Goal: Transaction & Acquisition: Obtain resource

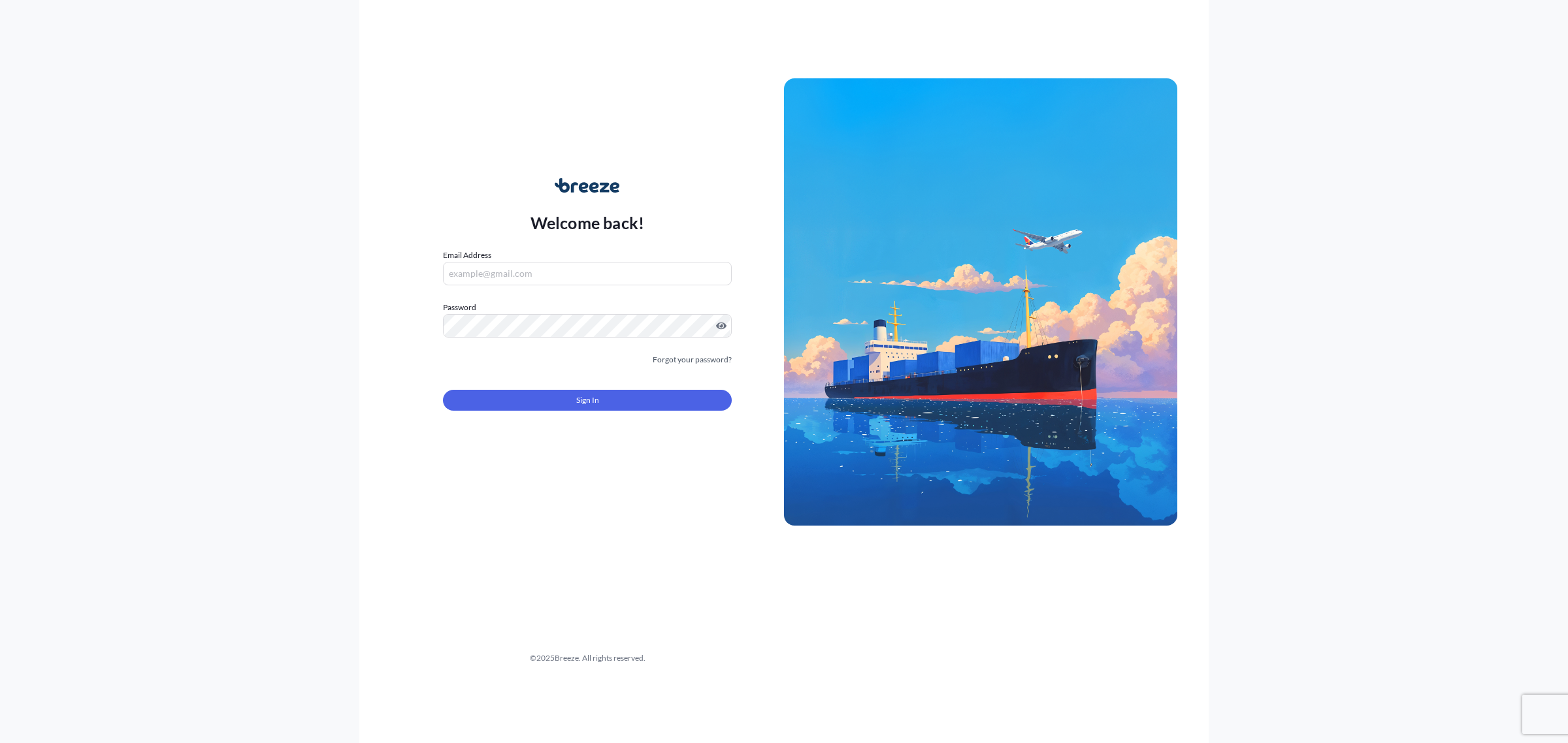
type input "[EMAIL_ADDRESS][DOMAIN_NAME]"
click at [632, 403] on button "Sign In" at bounding box center [586, 400] width 289 height 21
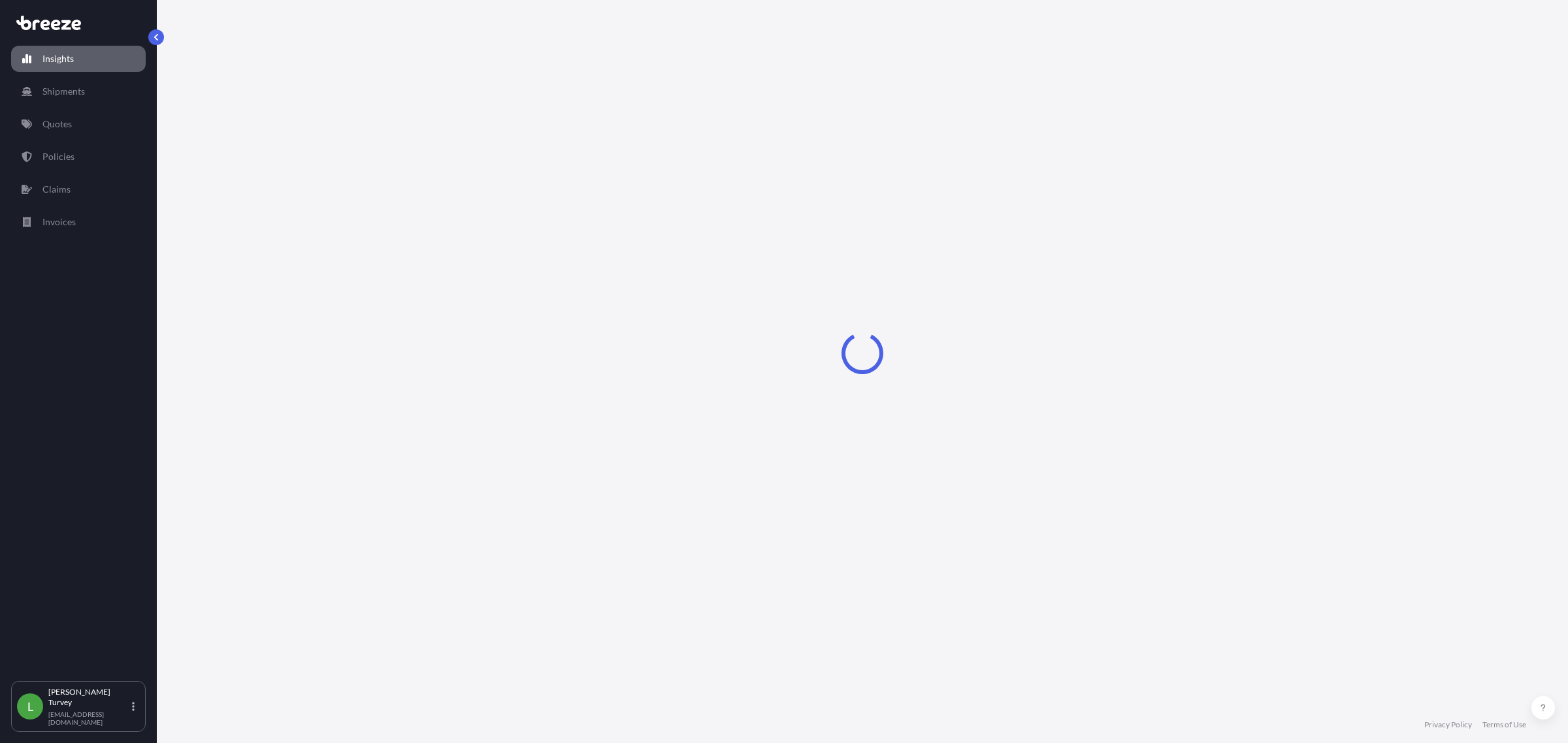
select select "2025"
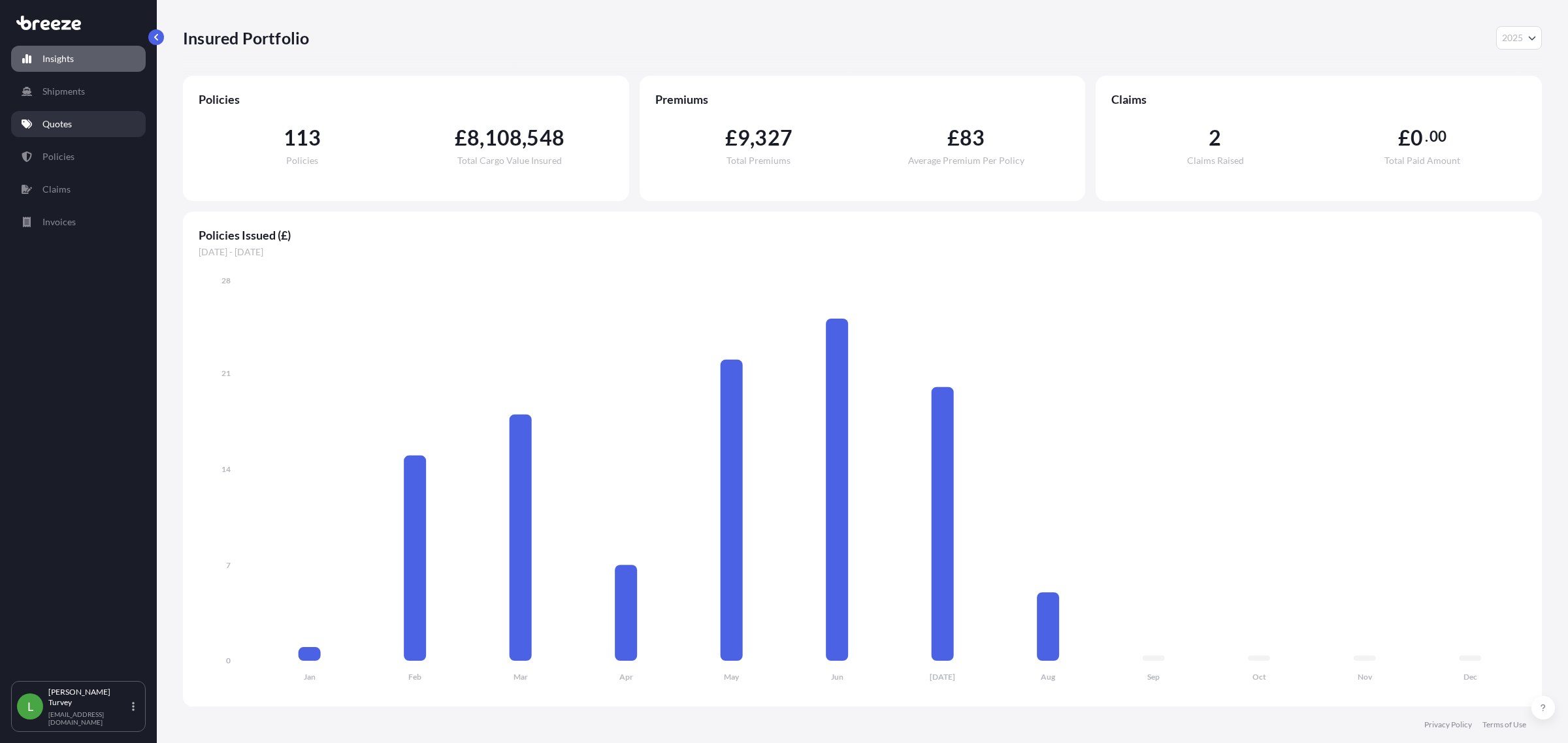
click at [66, 129] on p "Quotes" at bounding box center [56, 124] width 29 height 13
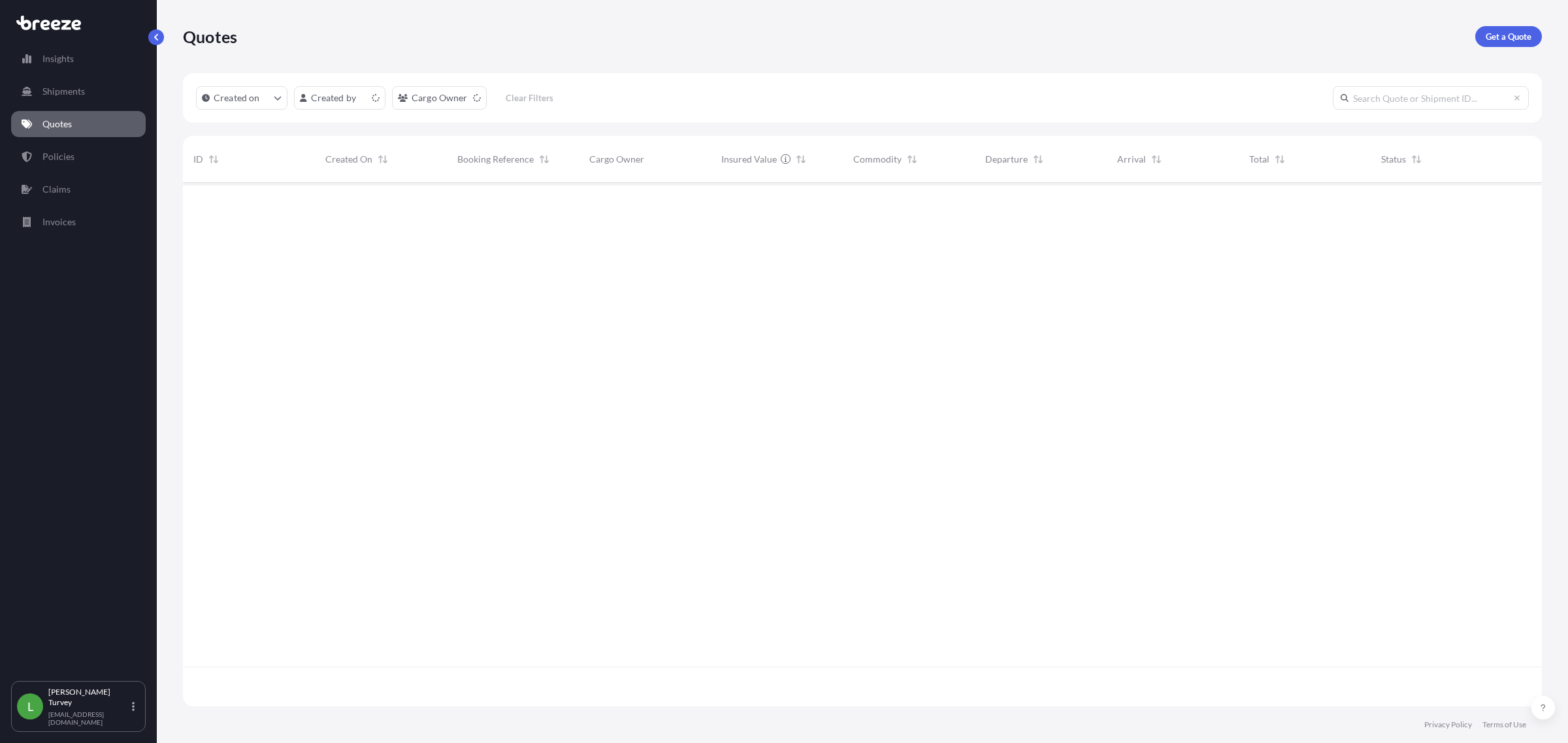
scroll to position [519, 1347]
click at [1033, 42] on p "Get a Quote" at bounding box center [1508, 36] width 46 height 13
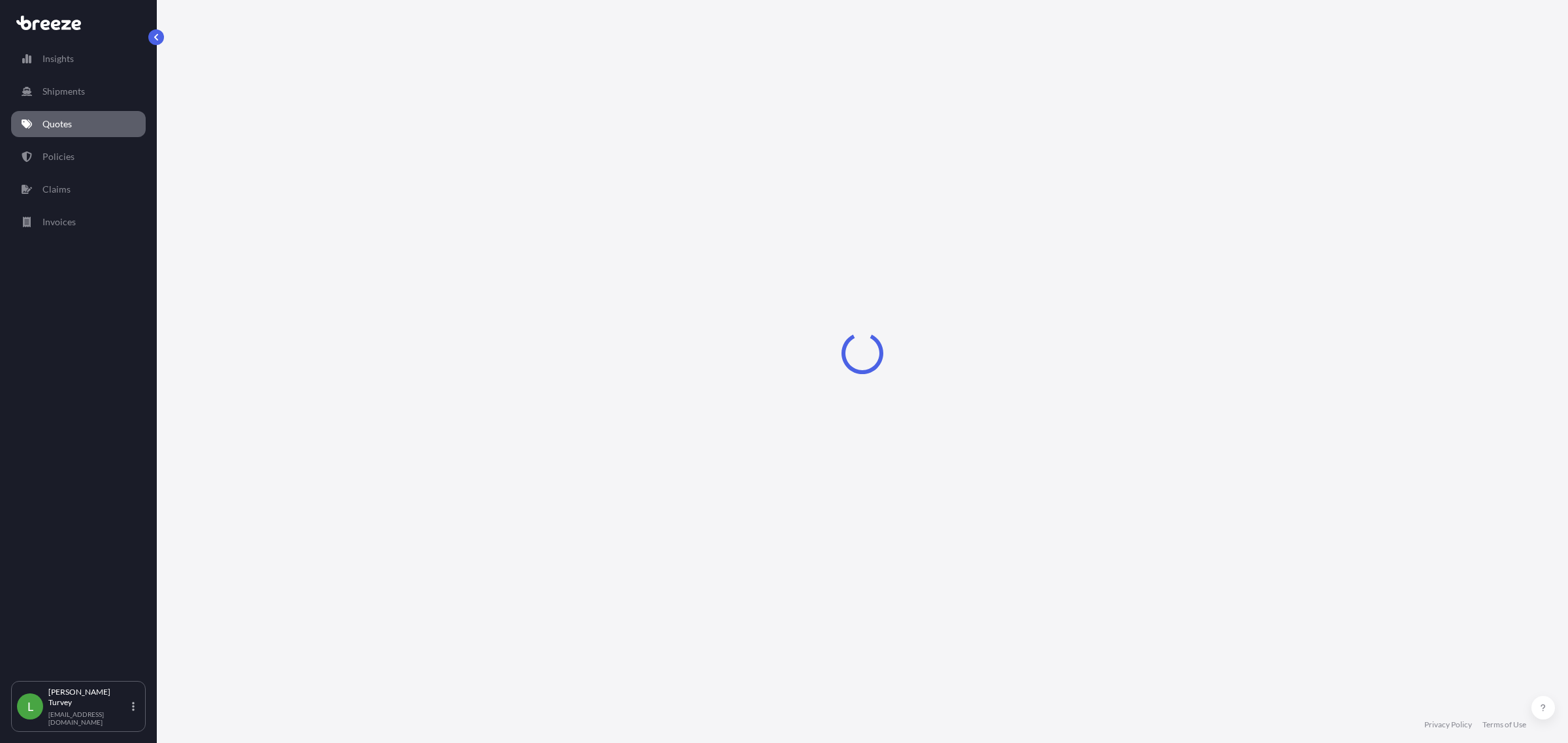
select select "Road"
select select "Sea"
select select "1"
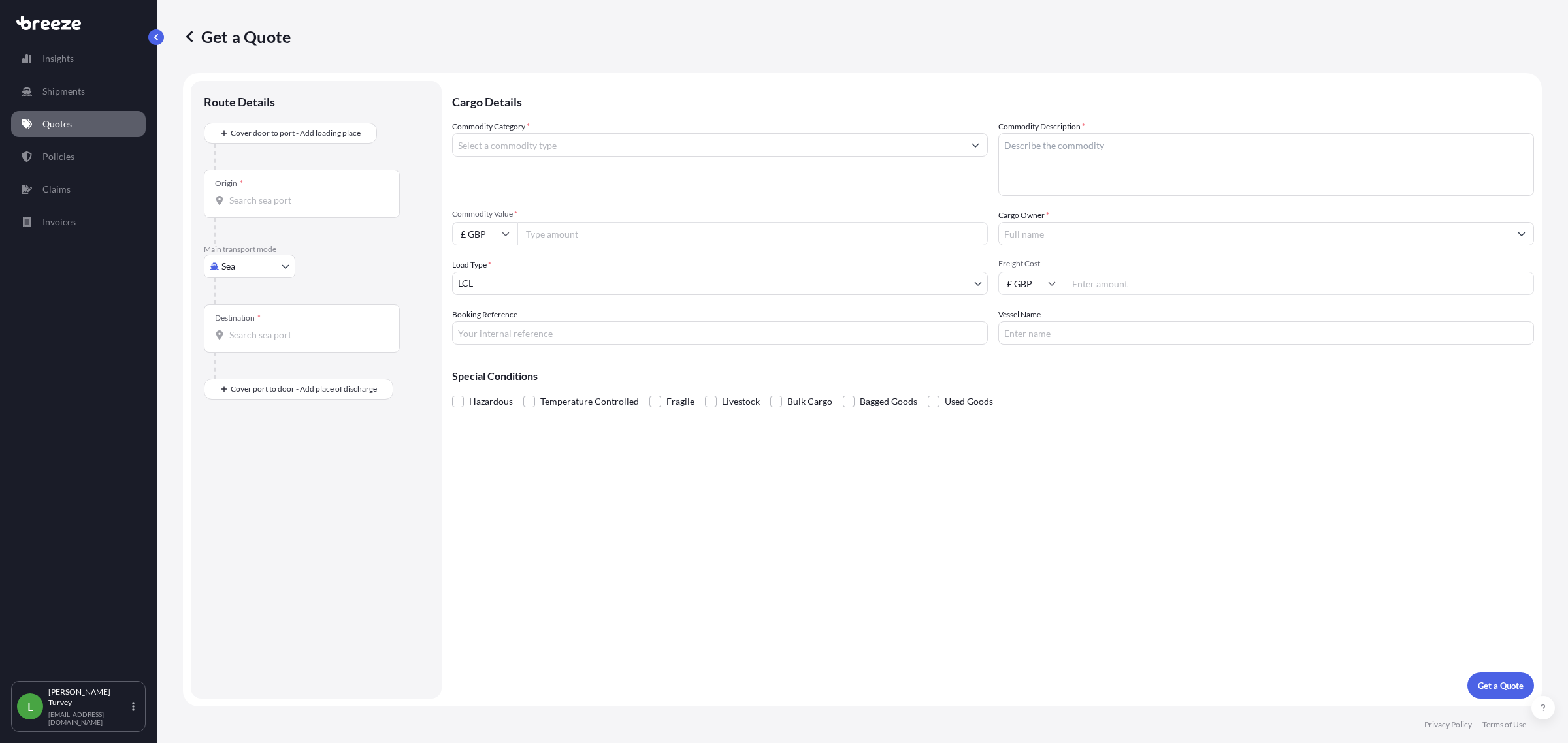
click at [307, 192] on div "Origin *" at bounding box center [302, 194] width 196 height 49
click at [307, 194] on input "Origin *" at bounding box center [306, 201] width 154 height 13
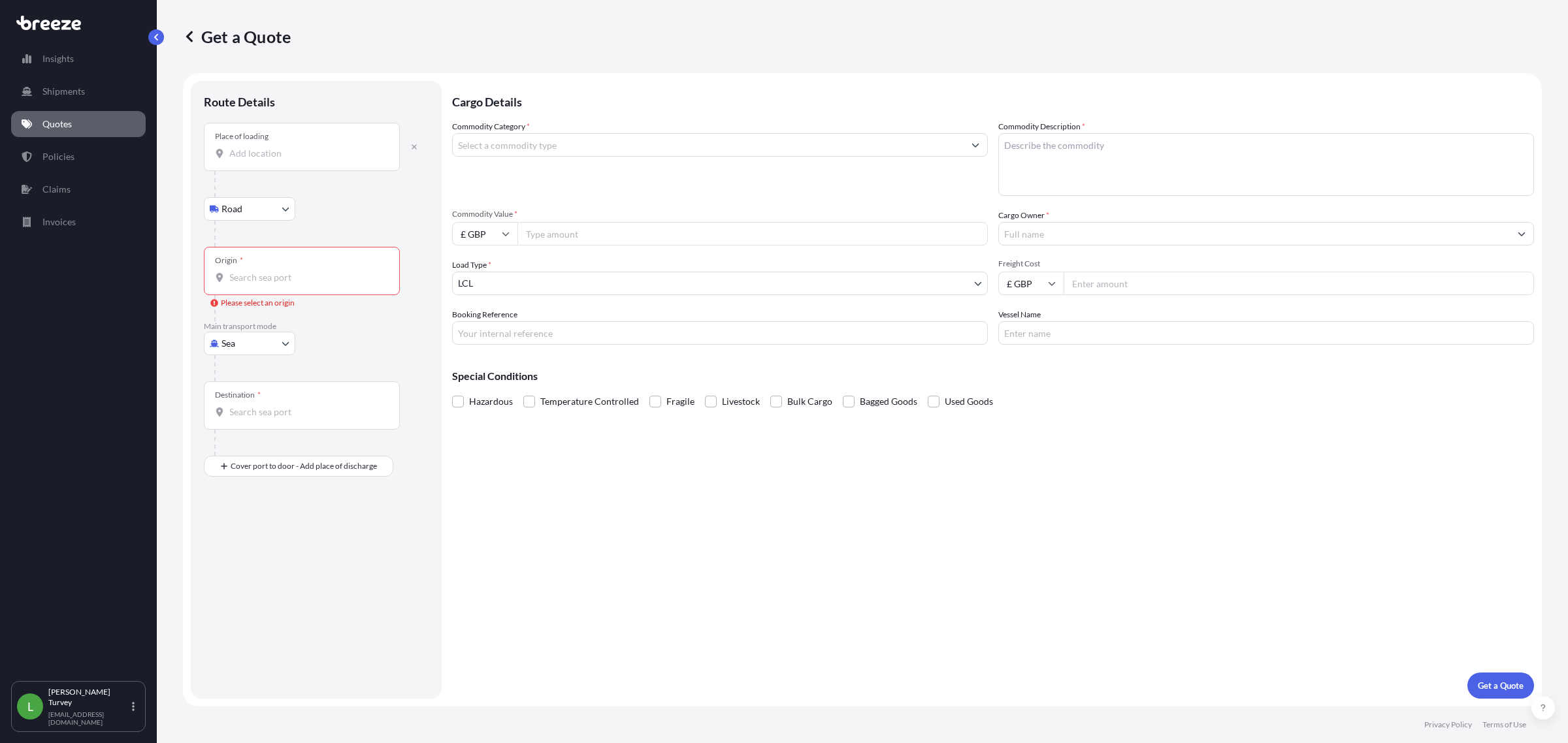
click at [302, 170] on div "Place of loading" at bounding box center [302, 147] width 196 height 49
click at [302, 160] on input "Place of loading" at bounding box center [306, 153] width 154 height 13
click at [298, 449] on div "Place of loading Road Road Rail Origin * Please select an origin Main transport…" at bounding box center [316, 300] width 225 height 354
click at [302, 420] on div "Destination *" at bounding box center [302, 406] width 196 height 49
click at [302, 419] on input "Destination *" at bounding box center [306, 413] width 154 height 13
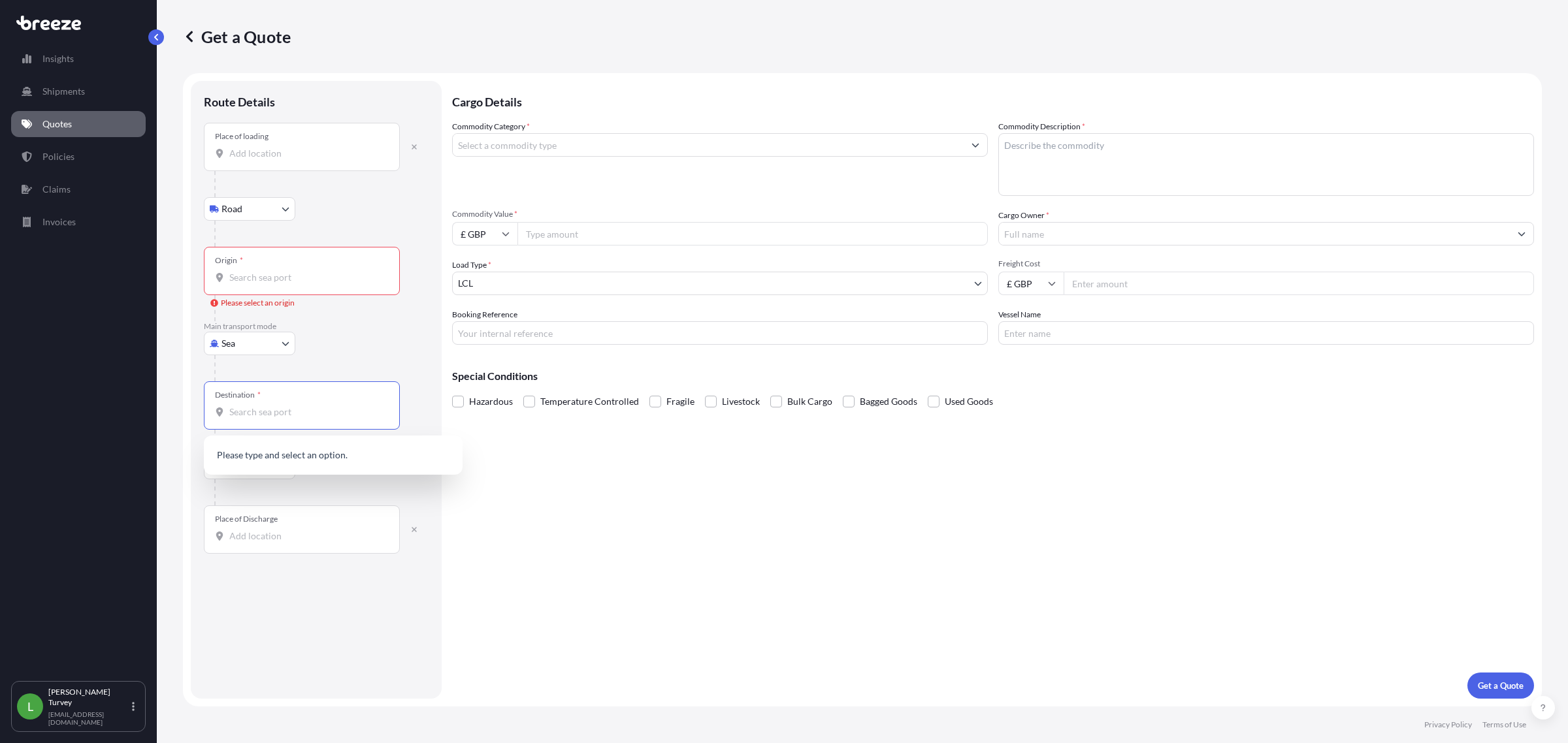
paste input "[PERSON_NAME]"
type input "[PERSON_NAME]"
click at [296, 419] on div "Destination * JHB" at bounding box center [302, 406] width 196 height 49
click at [296, 419] on input "JHB" at bounding box center [306, 413] width 154 height 13
paste input "ohannesburg"
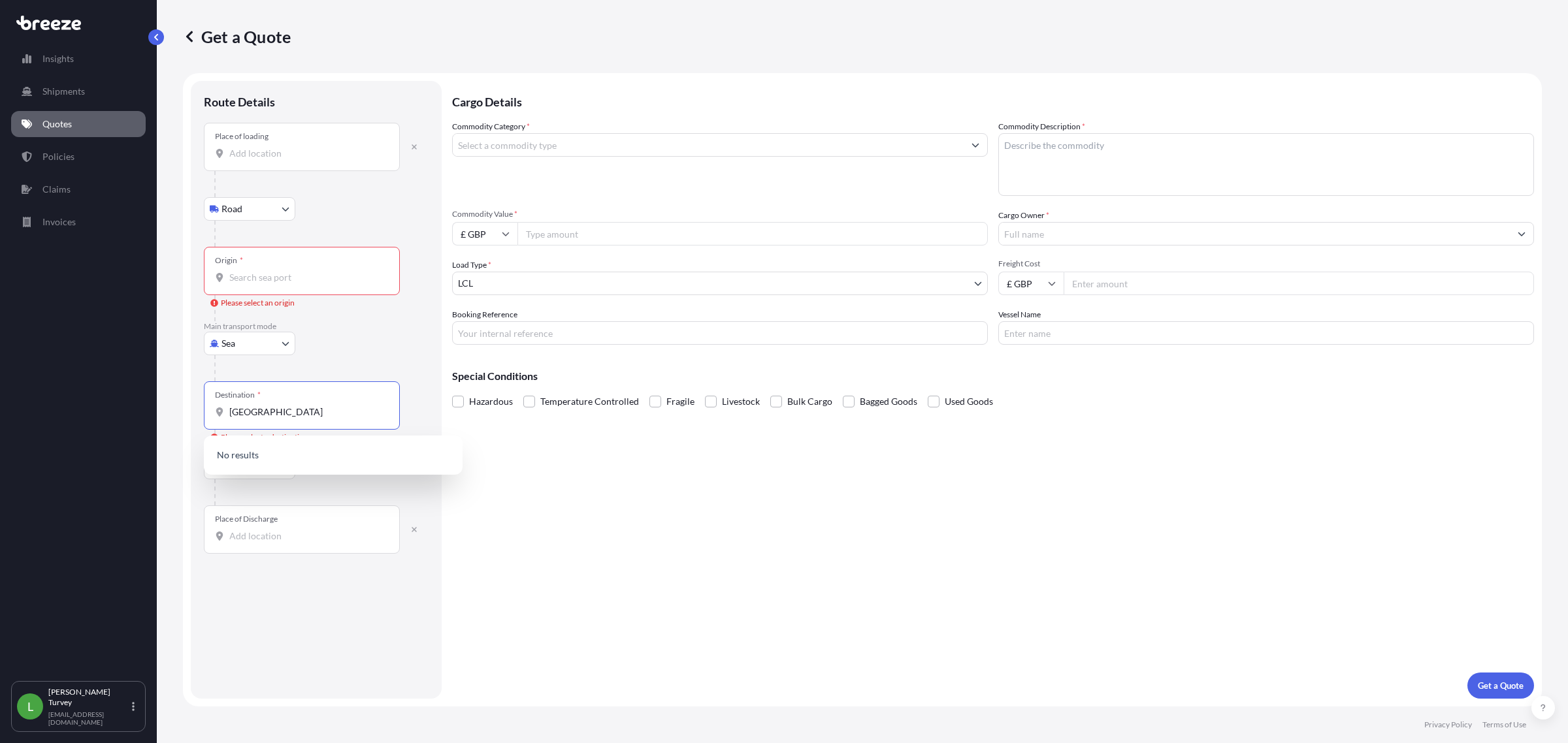
paste input "ZAJNB"
click at [327, 414] on input "ZAJNB" at bounding box center [306, 413] width 154 height 13
drag, startPoint x: 327, startPoint y: 414, endPoint x: 188, endPoint y: 418, distance: 139.1
click at [188, 418] on form "Route Details Place of loading Road Road Rail Origin * Please select an origin …" at bounding box center [863, 389] width 1360 height 634
type input "africa"
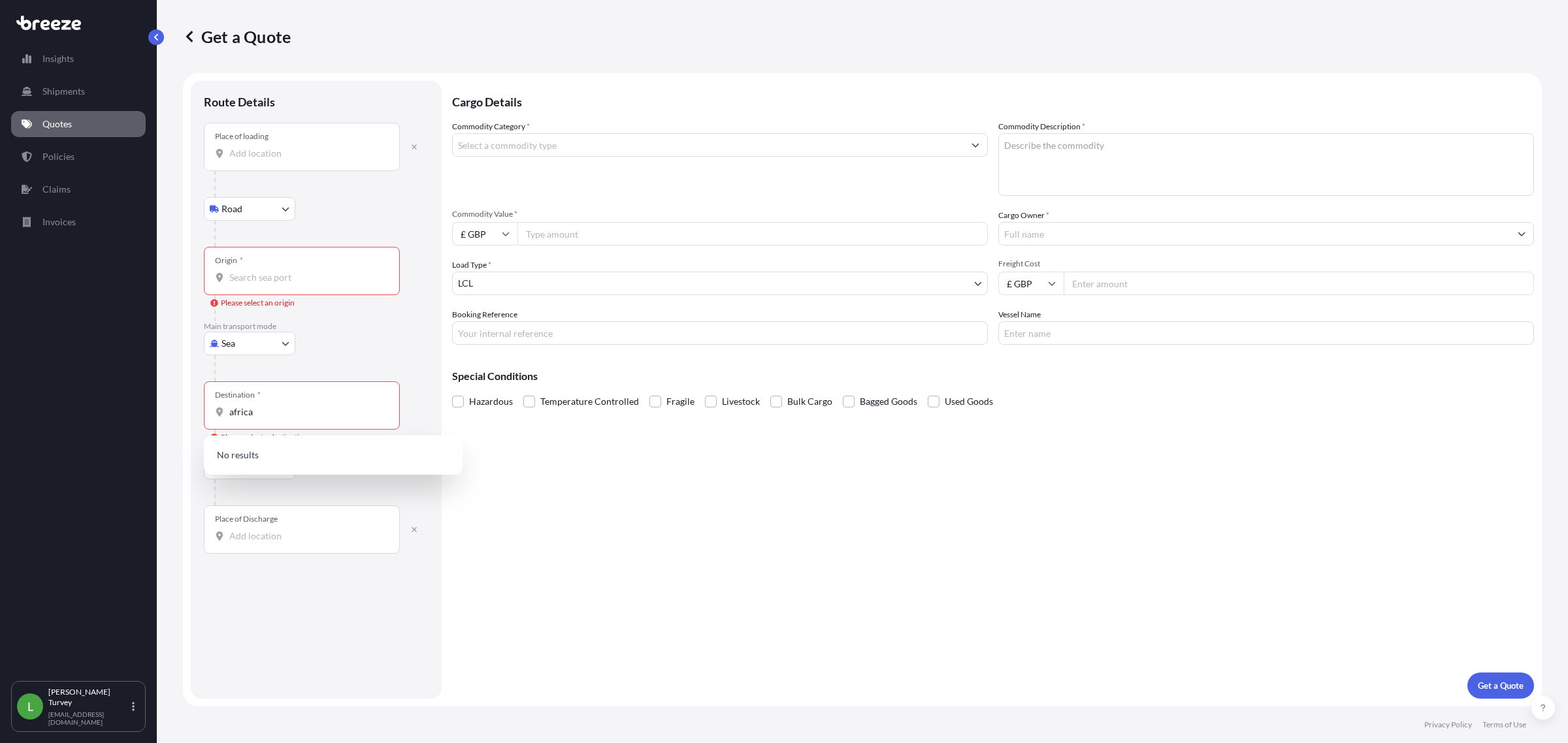
click at [329, 449] on p "No results" at bounding box center [333, 455] width 248 height 29
click at [302, 420] on div "Destination * [GEOGRAPHIC_DATA]" at bounding box center [302, 406] width 196 height 49
click at [302, 419] on input "africa" at bounding box center [306, 413] width 154 height 13
drag, startPoint x: 321, startPoint y: 410, endPoint x: 118, endPoint y: 416, distance: 203.1
click at [118, 416] on div "Insights Shipments Quotes Policies Claims Invoices L [PERSON_NAME] [EMAIL_ADDRE…" at bounding box center [784, 372] width 1568 height 743
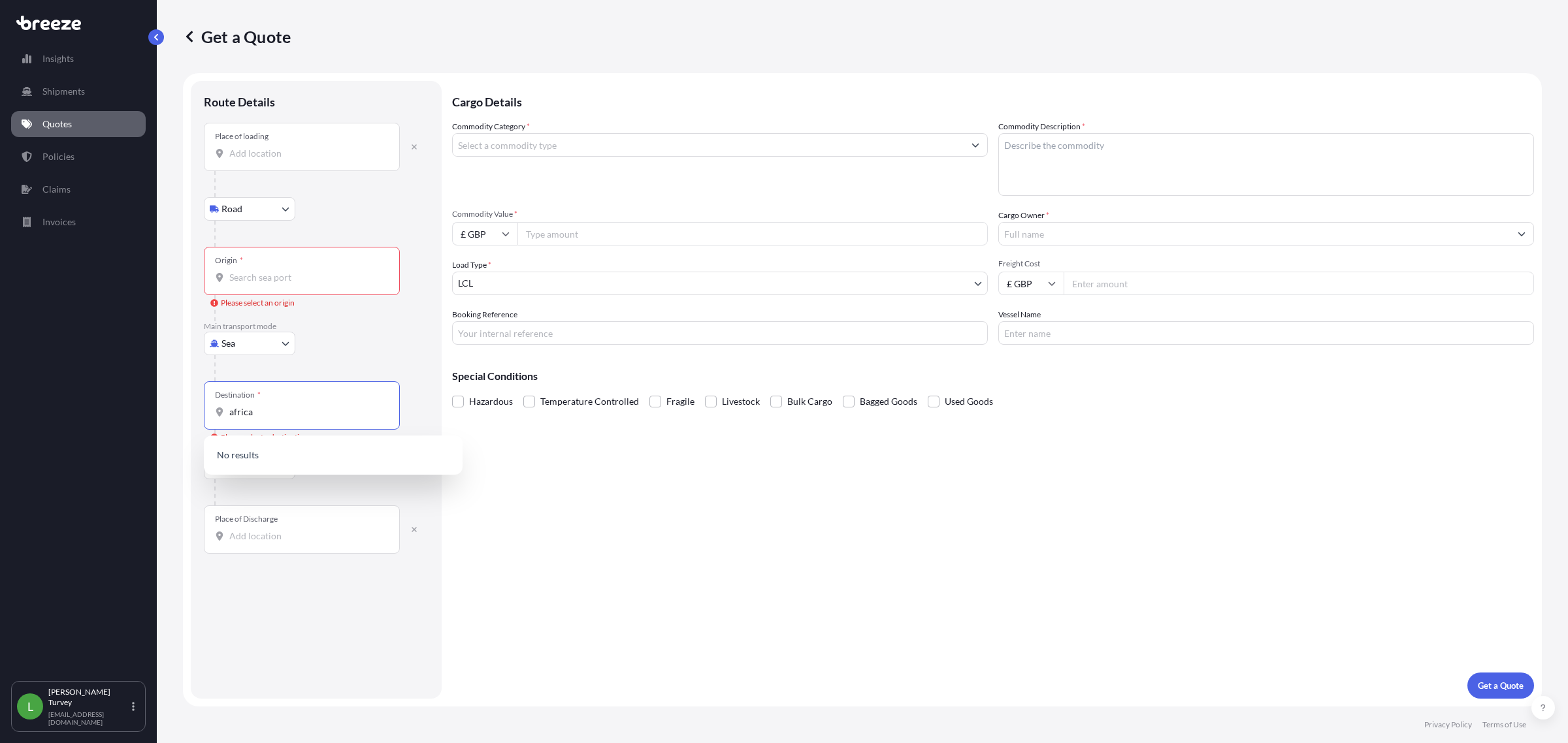
click at [295, 285] on div "Origin *" at bounding box center [302, 272] width 196 height 49
click at [295, 284] on input "Origin * Please select an origin" at bounding box center [306, 277] width 154 height 13
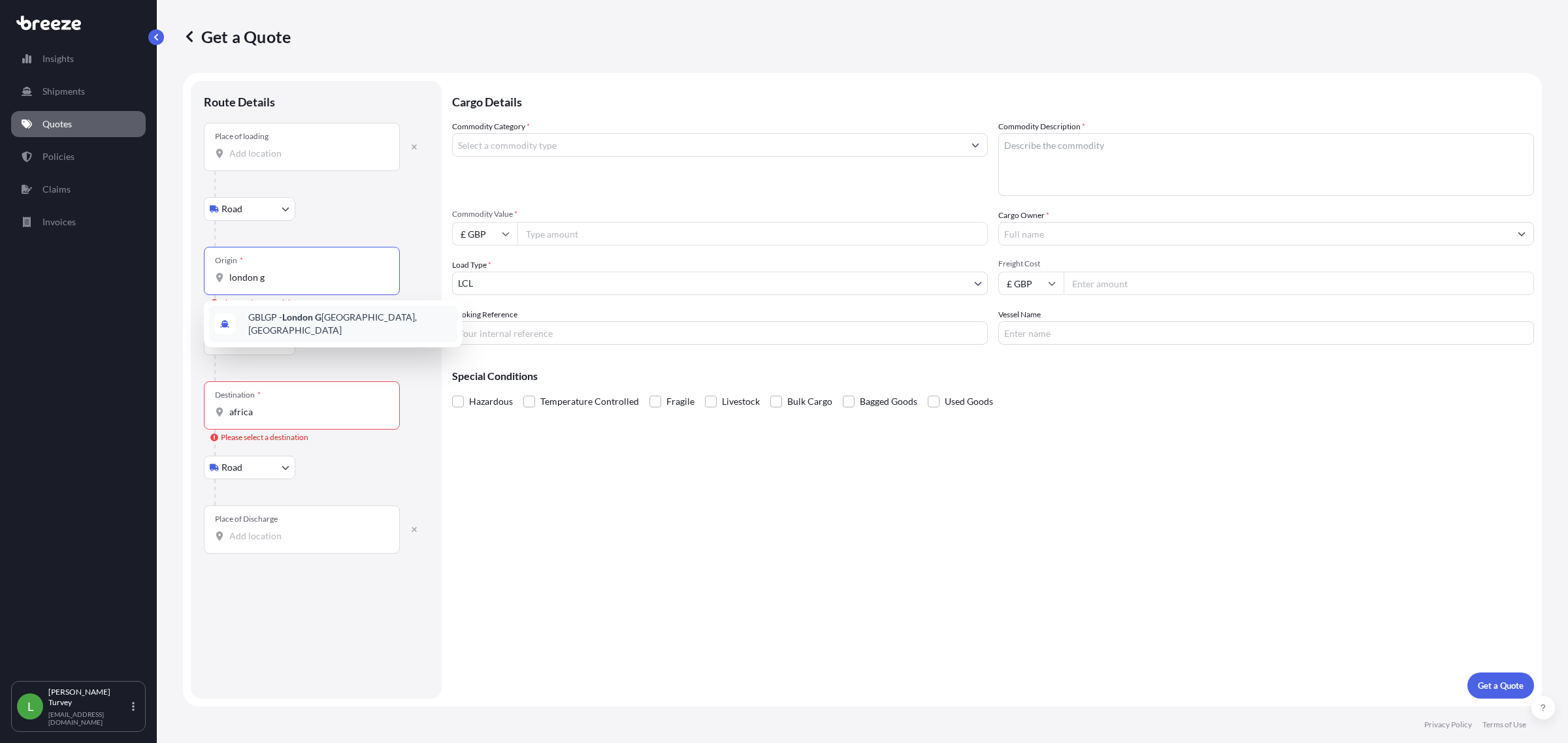
click at [299, 309] on div "GBLGP - [GEOGRAPHIC_DATA], [GEOGRAPHIC_DATA]" at bounding box center [333, 323] width 248 height 36
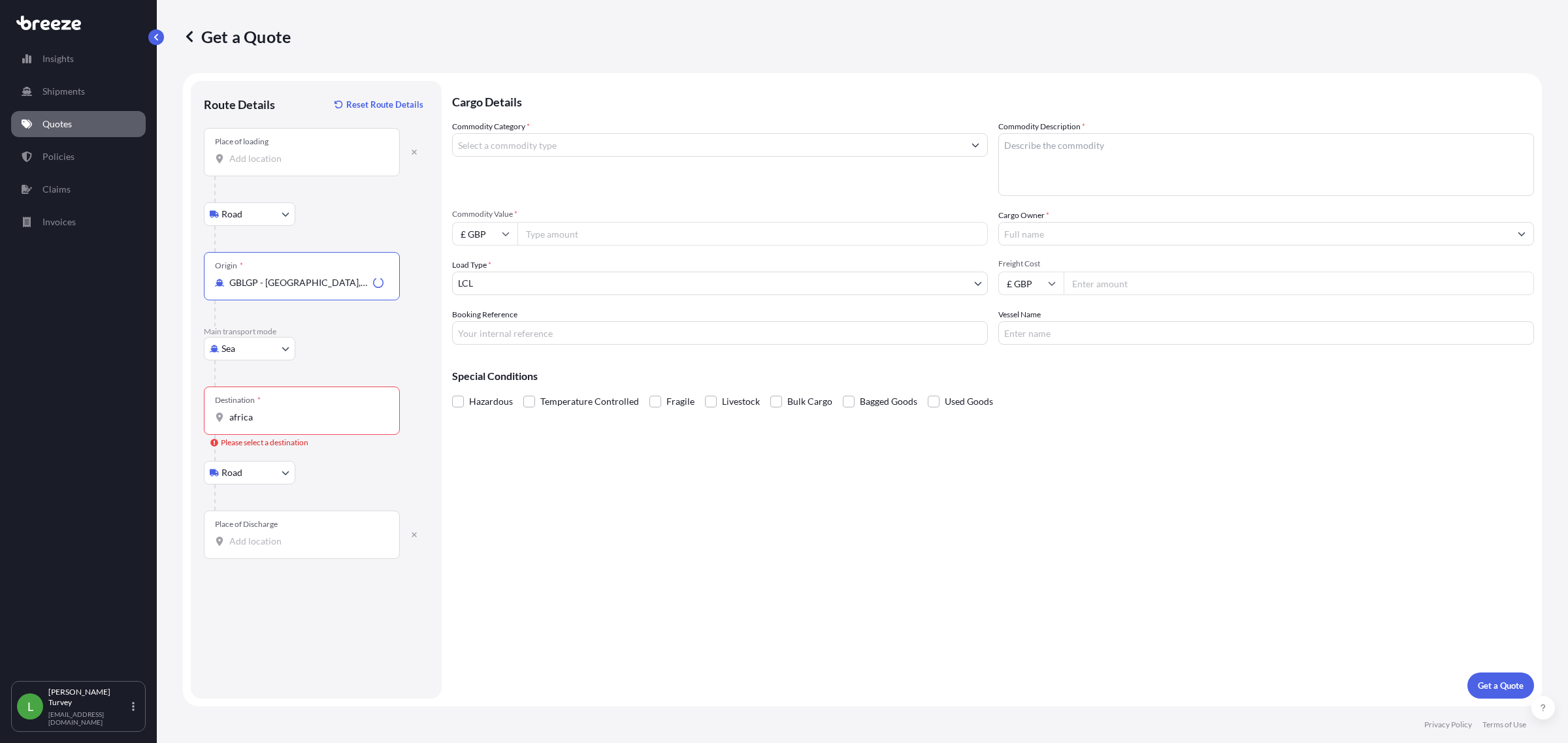
type input "GBLGP - [GEOGRAPHIC_DATA], [GEOGRAPHIC_DATA]"
drag, startPoint x: 266, startPoint y: 423, endPoint x: 137, endPoint y: 441, distance: 130.2
click at [137, 441] on div "Insights Shipments Quotes Policies Claims Invoices L [PERSON_NAME] [EMAIL_ADDRE…" at bounding box center [784, 372] width 1568 height 743
paste input "ZAJNB"
drag, startPoint x: 276, startPoint y: 420, endPoint x: 144, endPoint y: 425, distance: 132.1
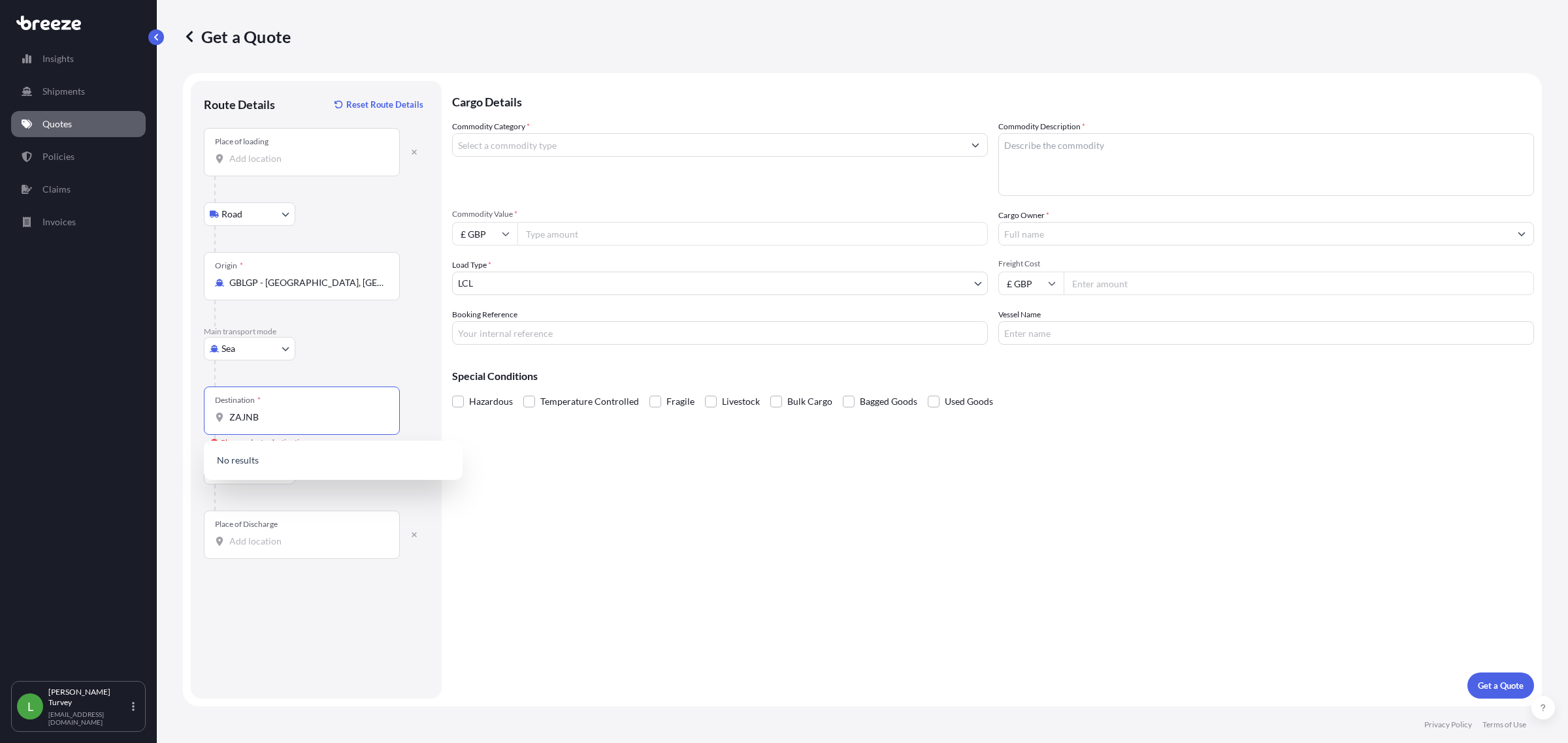
click at [144, 425] on div "Insights Shipments Quotes Policies Claims Invoices L [PERSON_NAME] [EMAIL_ADDRE…" at bounding box center [784, 372] width 1568 height 743
click at [235, 424] on input "johanas" at bounding box center [306, 417] width 154 height 13
paste input "[GEOGRAPHIC_DATA]"
drag, startPoint x: 324, startPoint y: 431, endPoint x: 309, endPoint y: 428, distance: 15.3
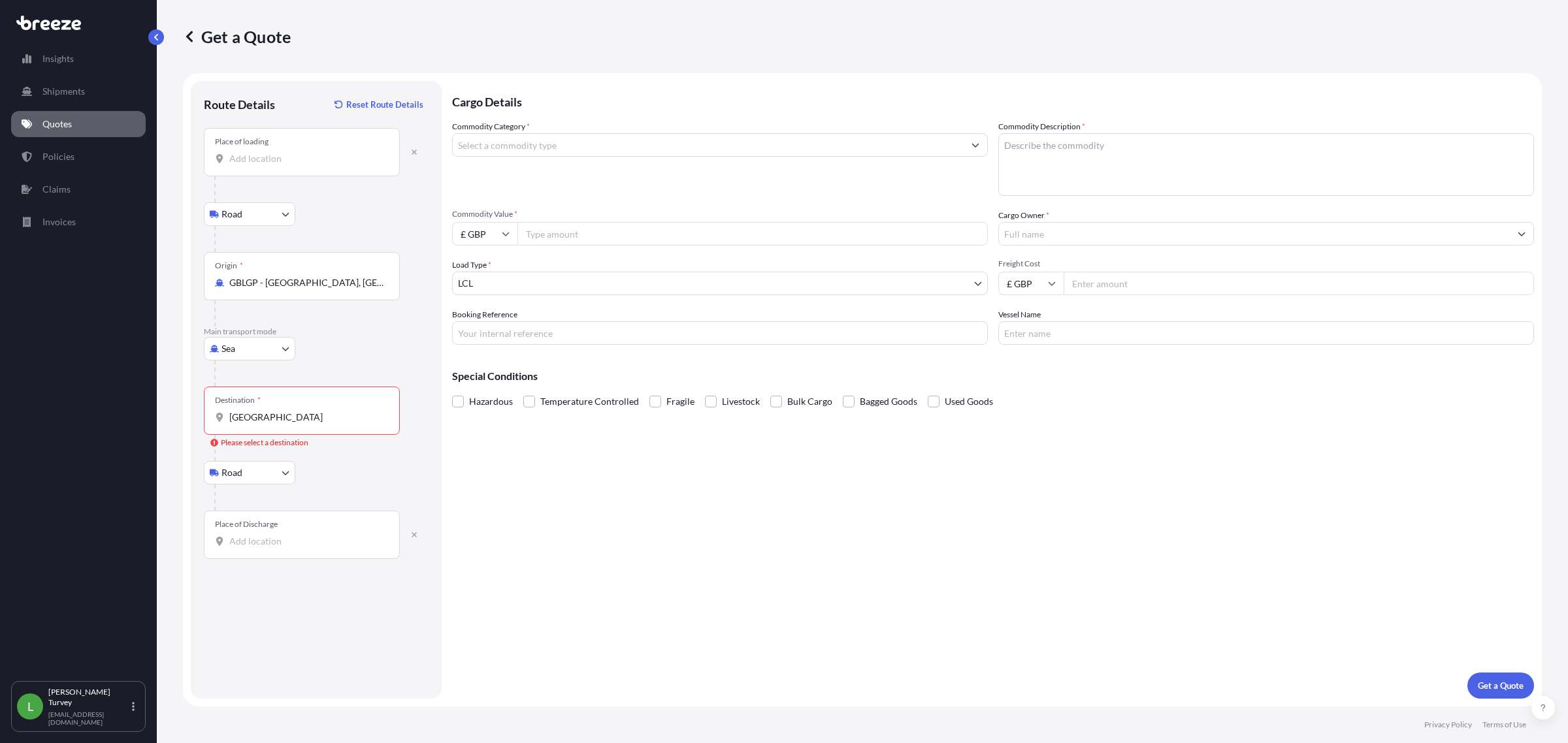
click at [309, 428] on div "Destination * [GEOGRAPHIC_DATA]" at bounding box center [302, 411] width 196 height 49
click at [309, 424] on input "[GEOGRAPHIC_DATA]" at bounding box center [306, 417] width 154 height 13
click at [299, 449] on div "Place of Discharge" at bounding box center [302, 535] width 196 height 49
click at [299, 449] on input "Place of Discharge" at bounding box center [306, 541] width 154 height 13
click at [340, 449] on div at bounding box center [322, 498] width 215 height 26
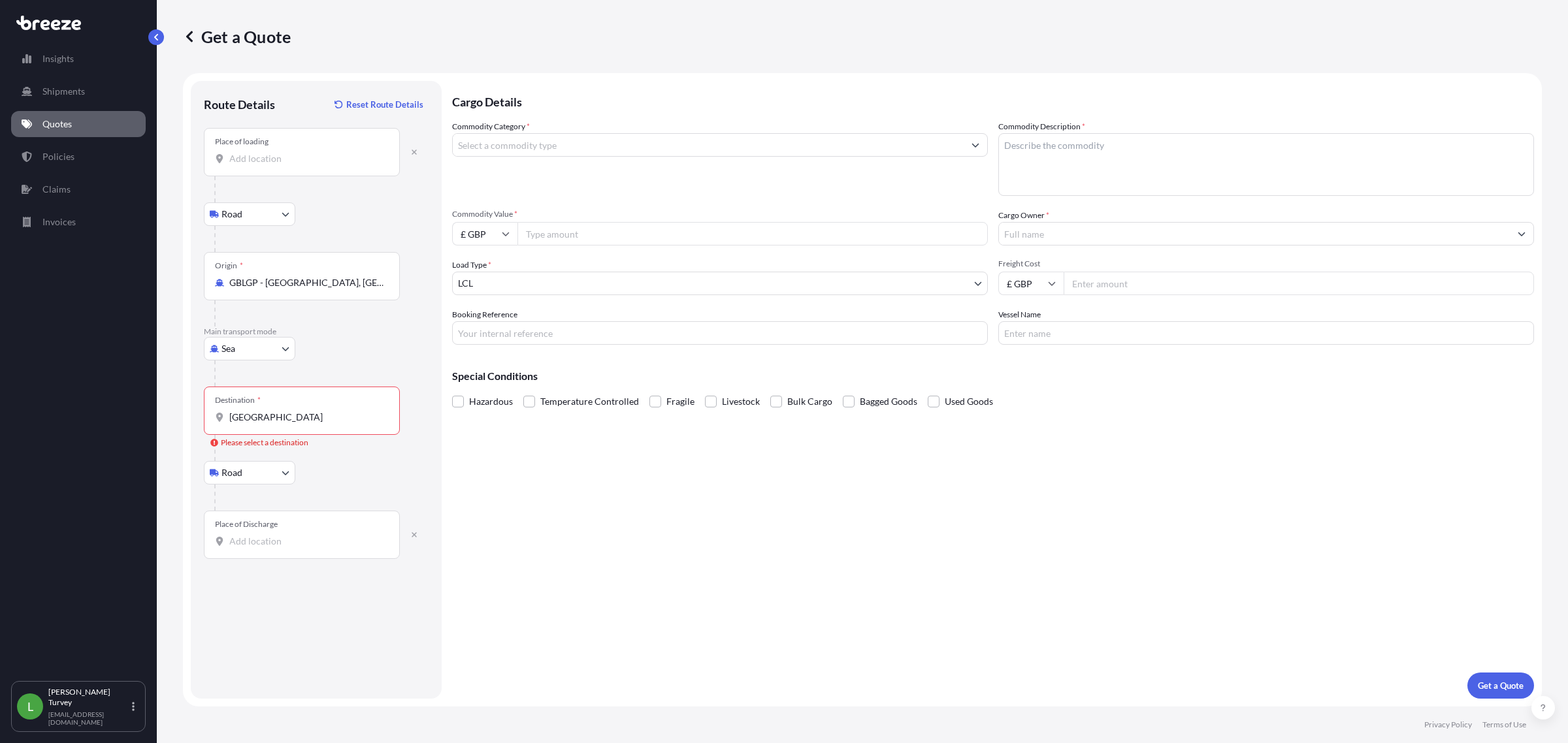
click at [315, 420] on input "[GEOGRAPHIC_DATA]" at bounding box center [306, 417] width 154 height 13
paste input "ZAJNB"
drag, startPoint x: 354, startPoint y: 423, endPoint x: 350, endPoint y: 436, distance: 13.6
click at [350, 436] on div "Destination * ZAJNB Please select a destination" at bounding box center [316, 424] width 225 height 75
click at [342, 421] on input "ZAJNB" at bounding box center [306, 417] width 154 height 13
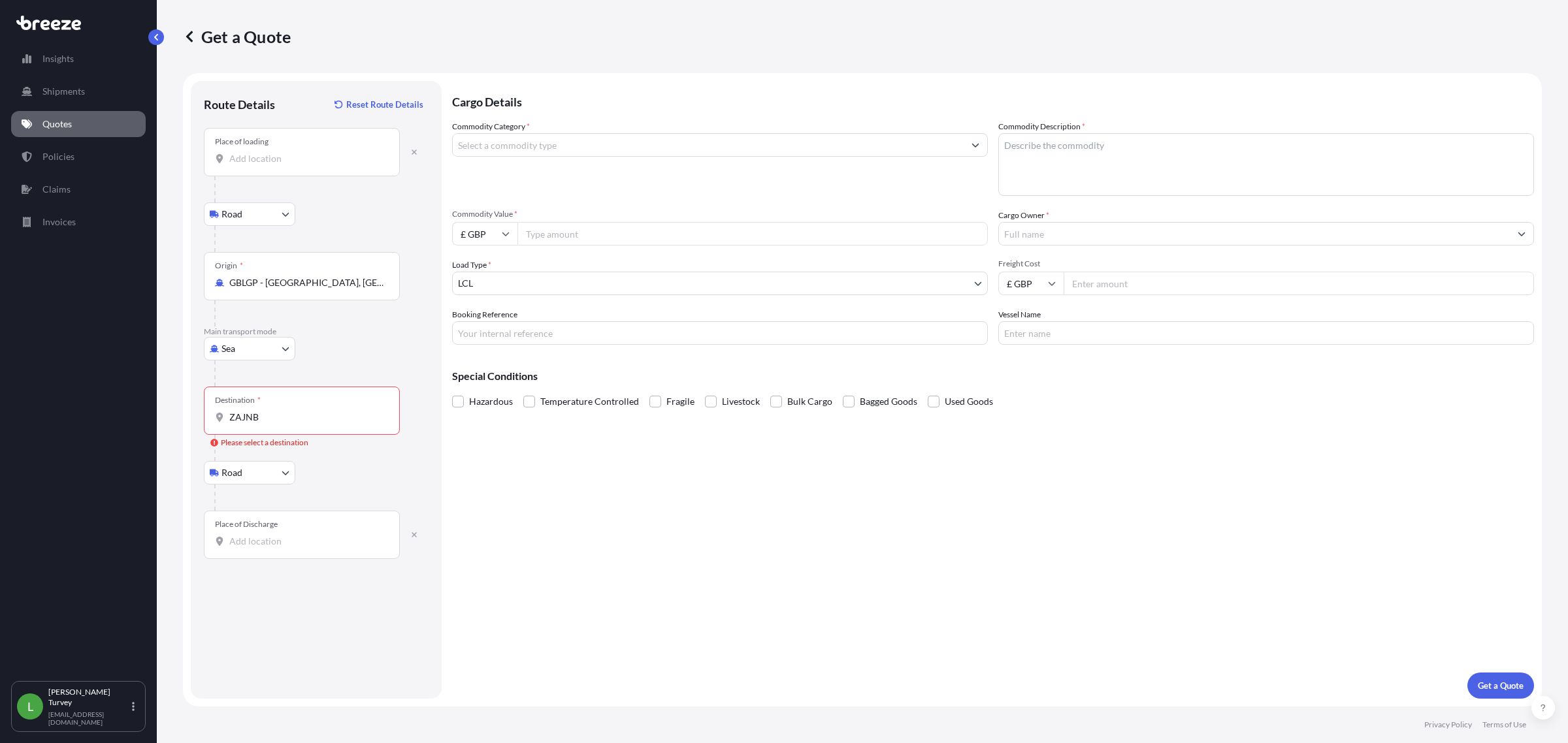
click at [273, 419] on input "ZAJNB" at bounding box center [306, 417] width 154 height 13
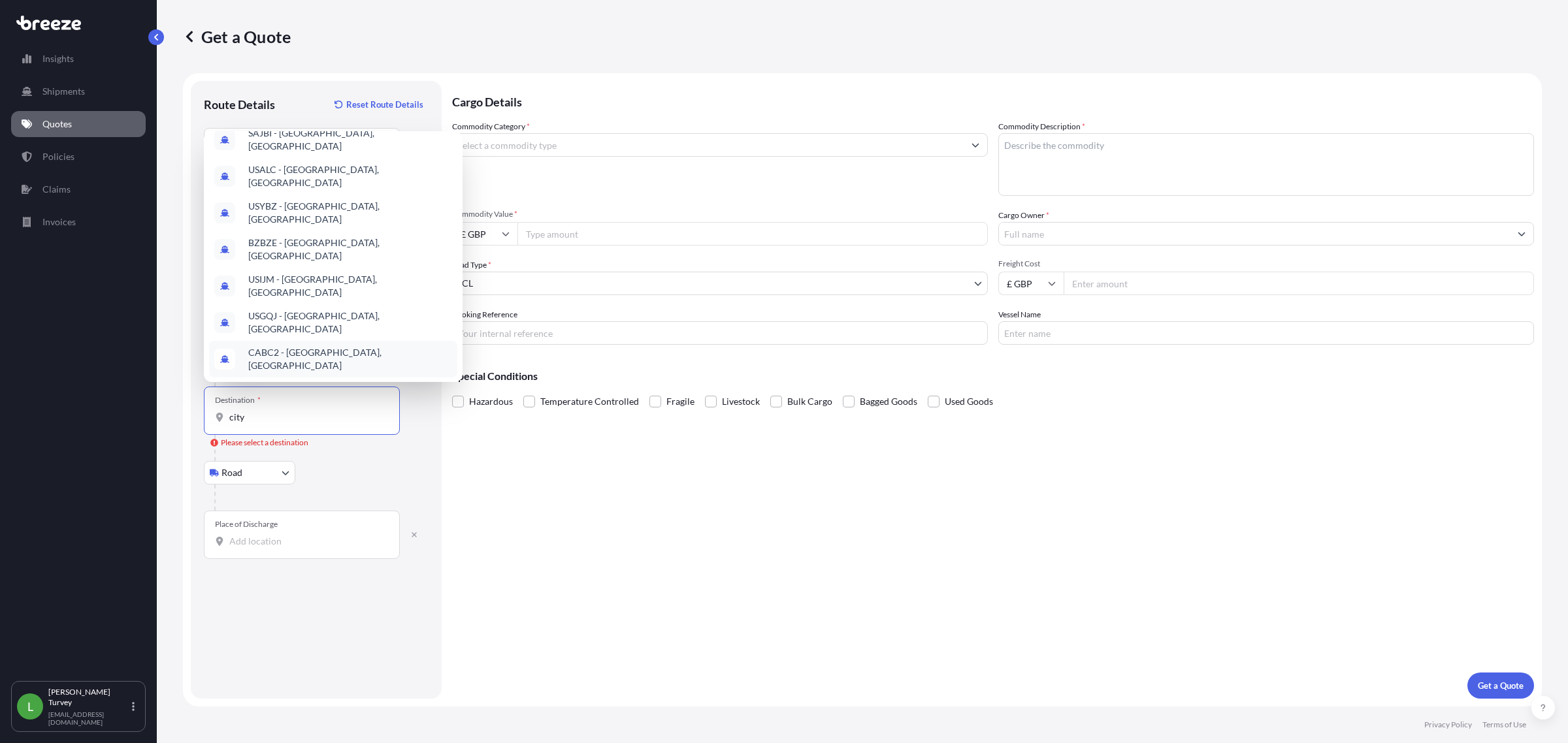
scroll to position [73, 0]
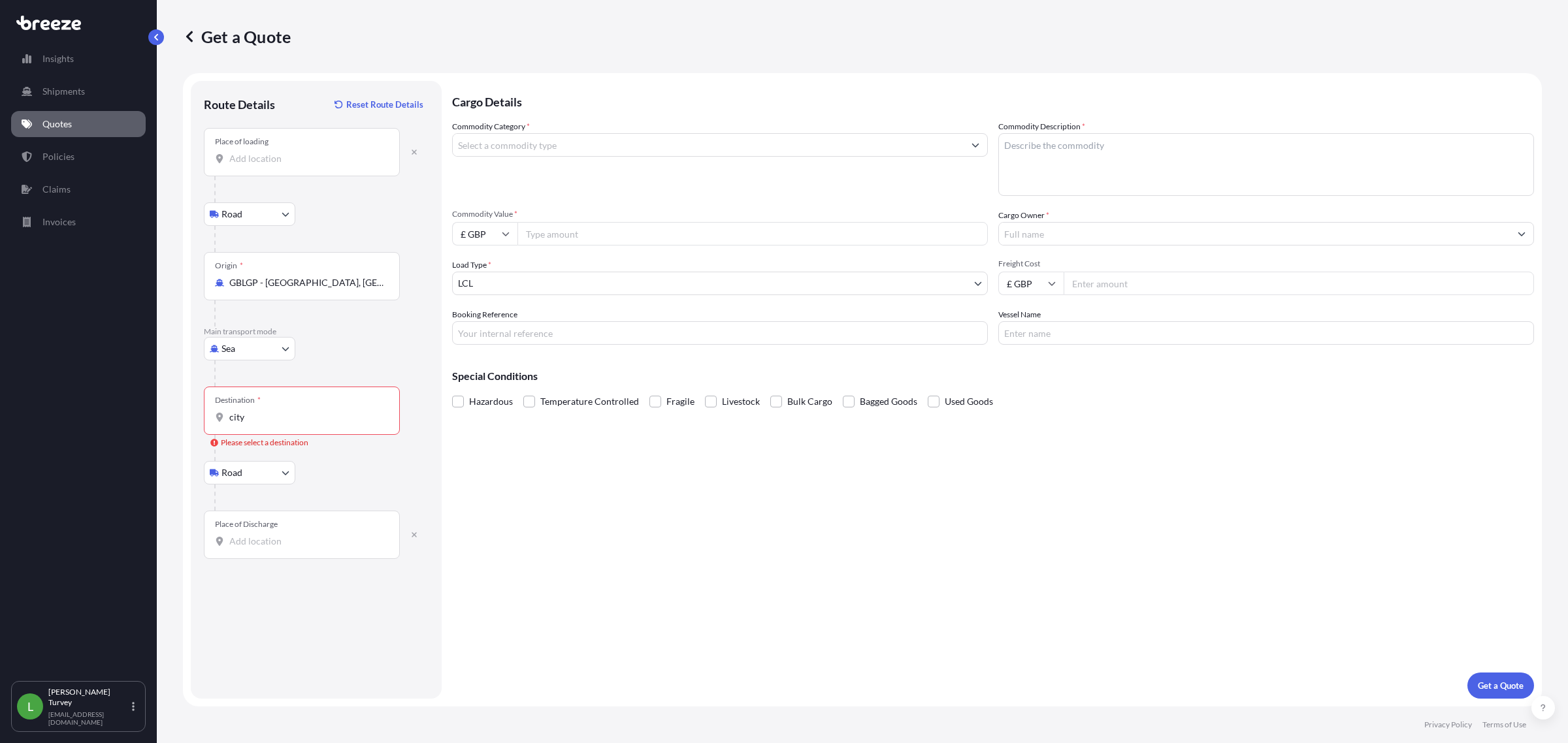
click at [286, 413] on input "city" at bounding box center [306, 417] width 154 height 13
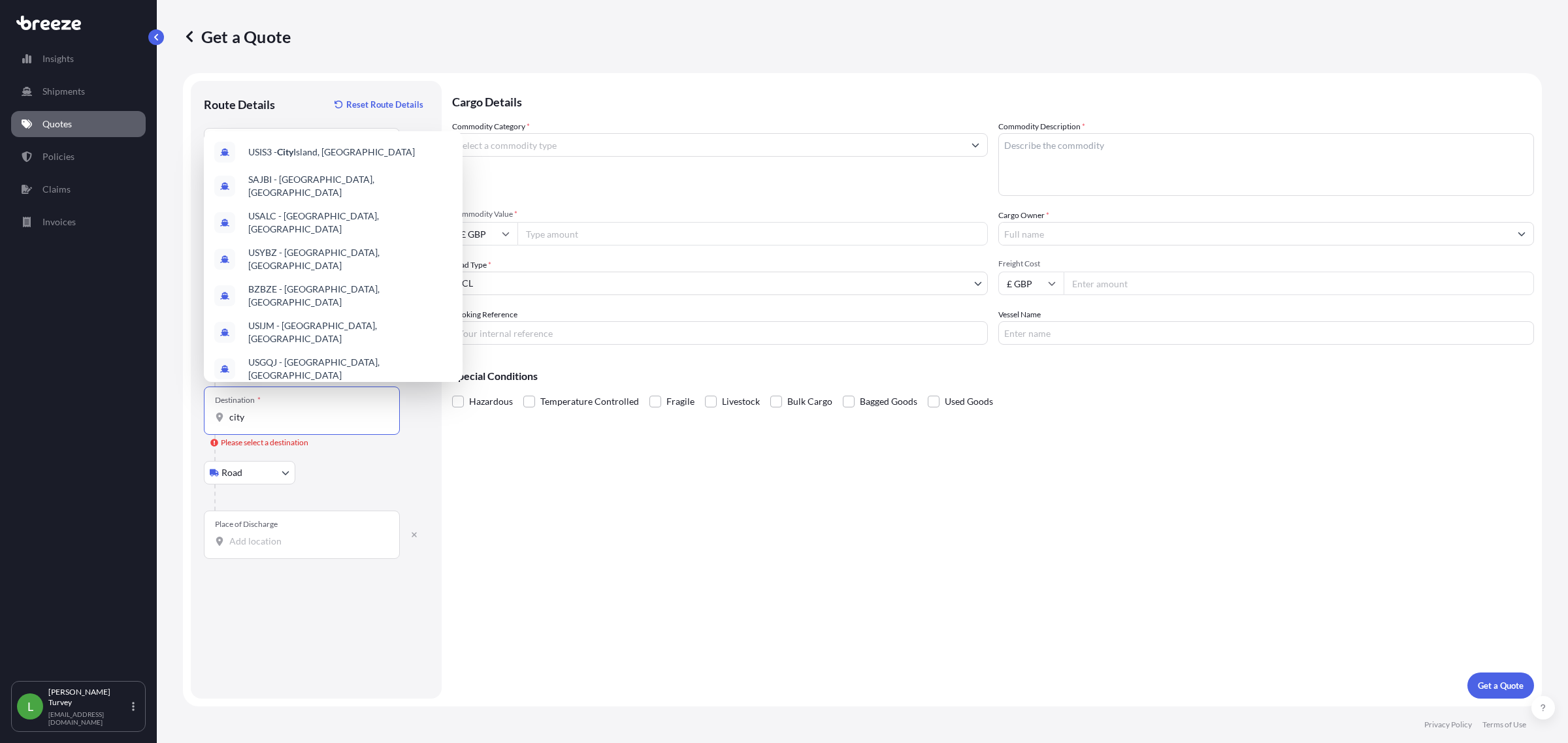
paste input "[GEOGRAPHIC_DATA]"
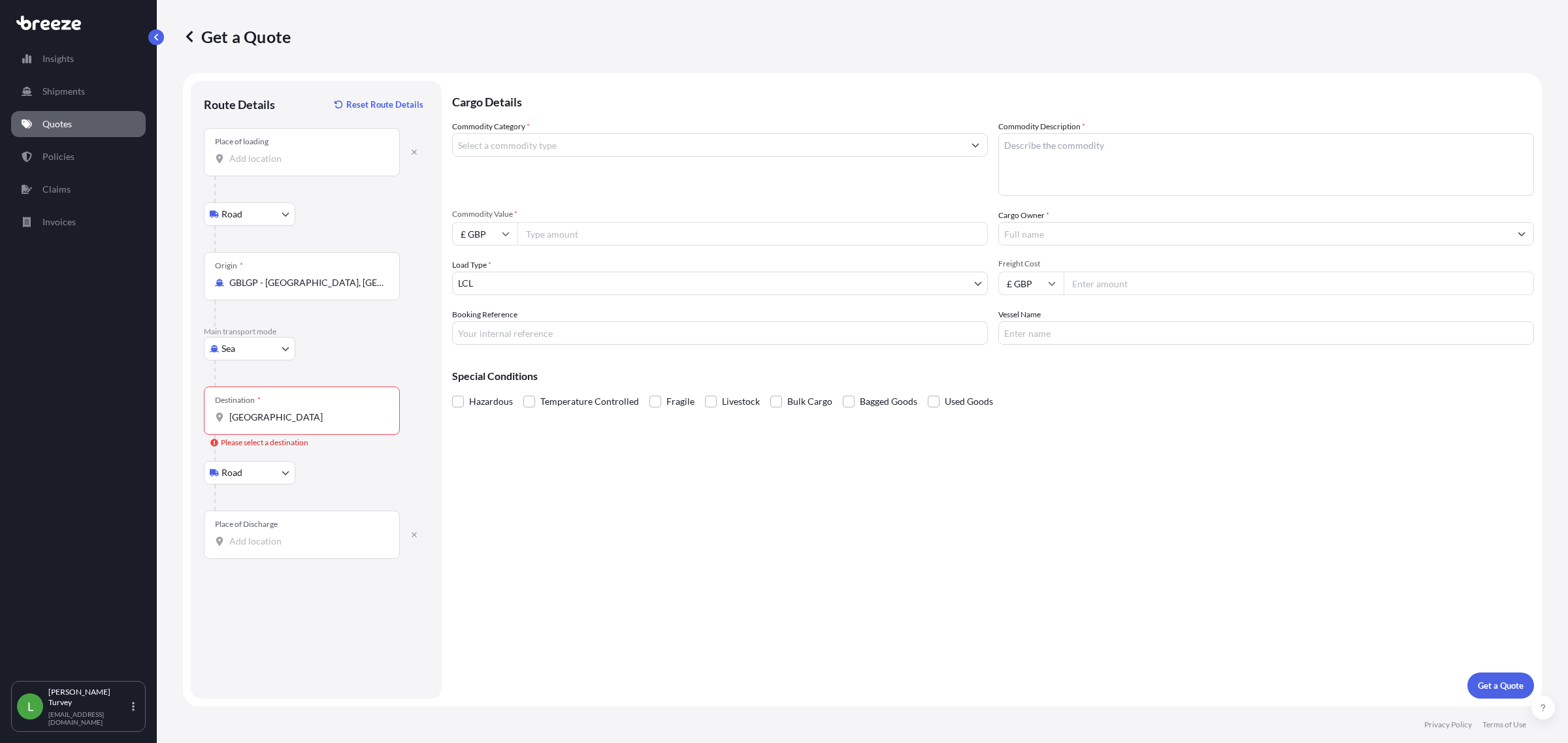
drag, startPoint x: 289, startPoint y: 427, endPoint x: 240, endPoint y: 433, distance: 49.4
click at [238, 435] on div "Destination * [GEOGRAPHIC_DATA]" at bounding box center [302, 411] width 196 height 49
click at [238, 424] on input "[GEOGRAPHIC_DATA]" at bounding box center [306, 417] width 154 height 13
click at [265, 403] on div "Destination * [GEOGRAPHIC_DATA]" at bounding box center [302, 411] width 196 height 49
click at [265, 411] on input "[GEOGRAPHIC_DATA]" at bounding box center [306, 417] width 154 height 13
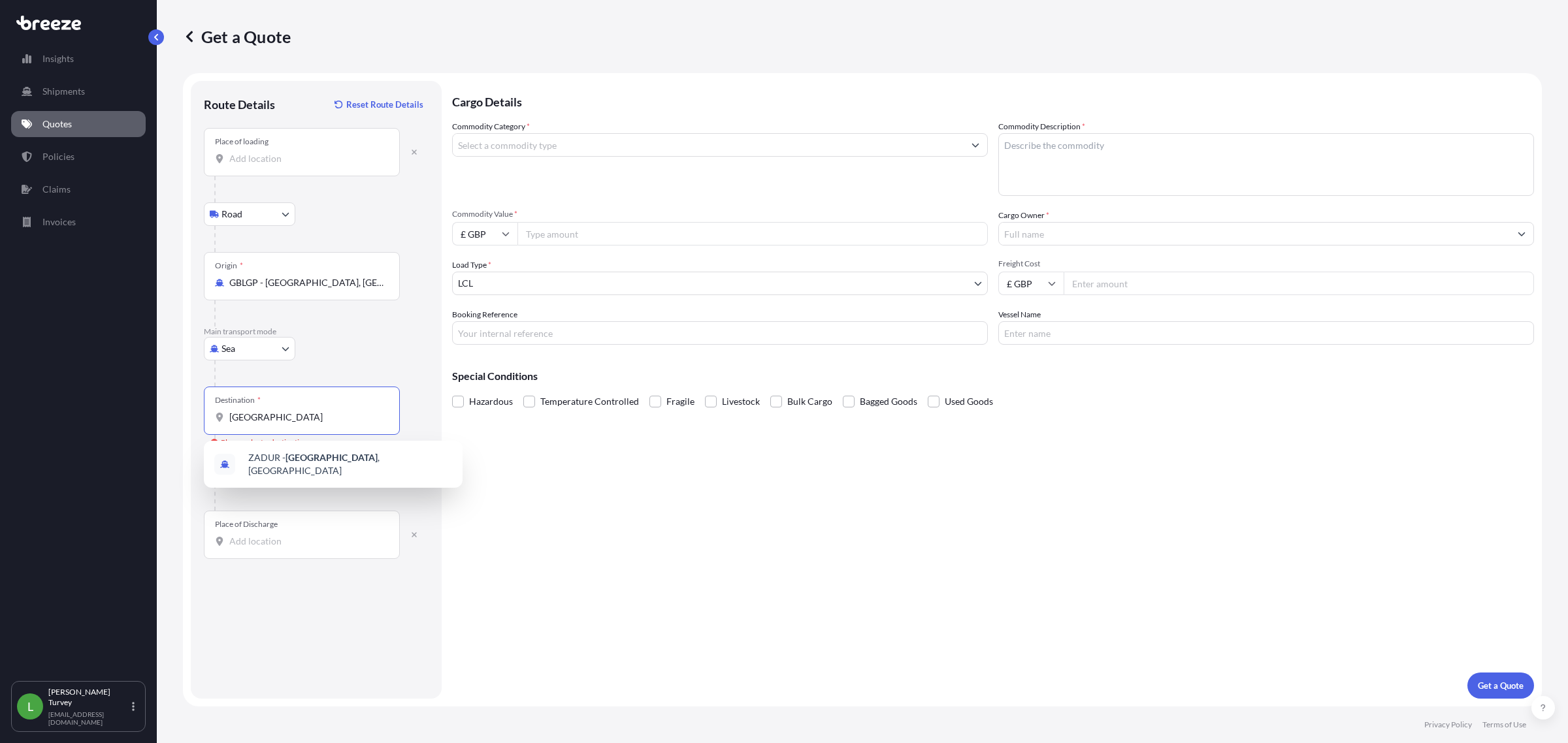
click at [266, 403] on div "Destination * [GEOGRAPHIC_DATA]" at bounding box center [302, 411] width 196 height 49
click at [266, 411] on input "[GEOGRAPHIC_DATA]" at bounding box center [306, 417] width 154 height 13
click at [258, 415] on input "[GEOGRAPHIC_DATA]" at bounding box center [306, 417] width 154 height 13
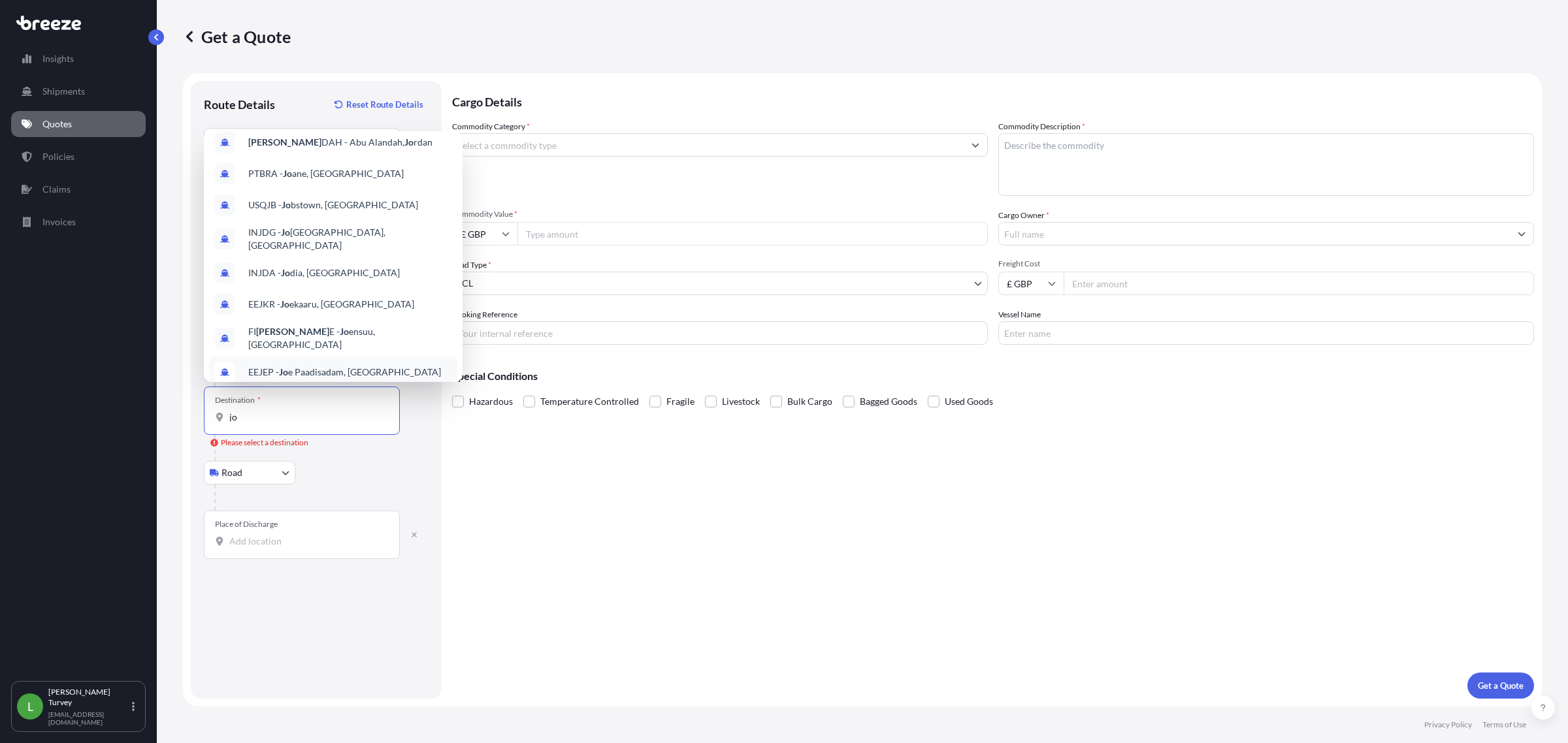
type input "jo"
click at [556, 449] on div "Cargo Details Commodity Category * Commodity Description * Commodity Value * £ …" at bounding box center [993, 390] width 1082 height 618
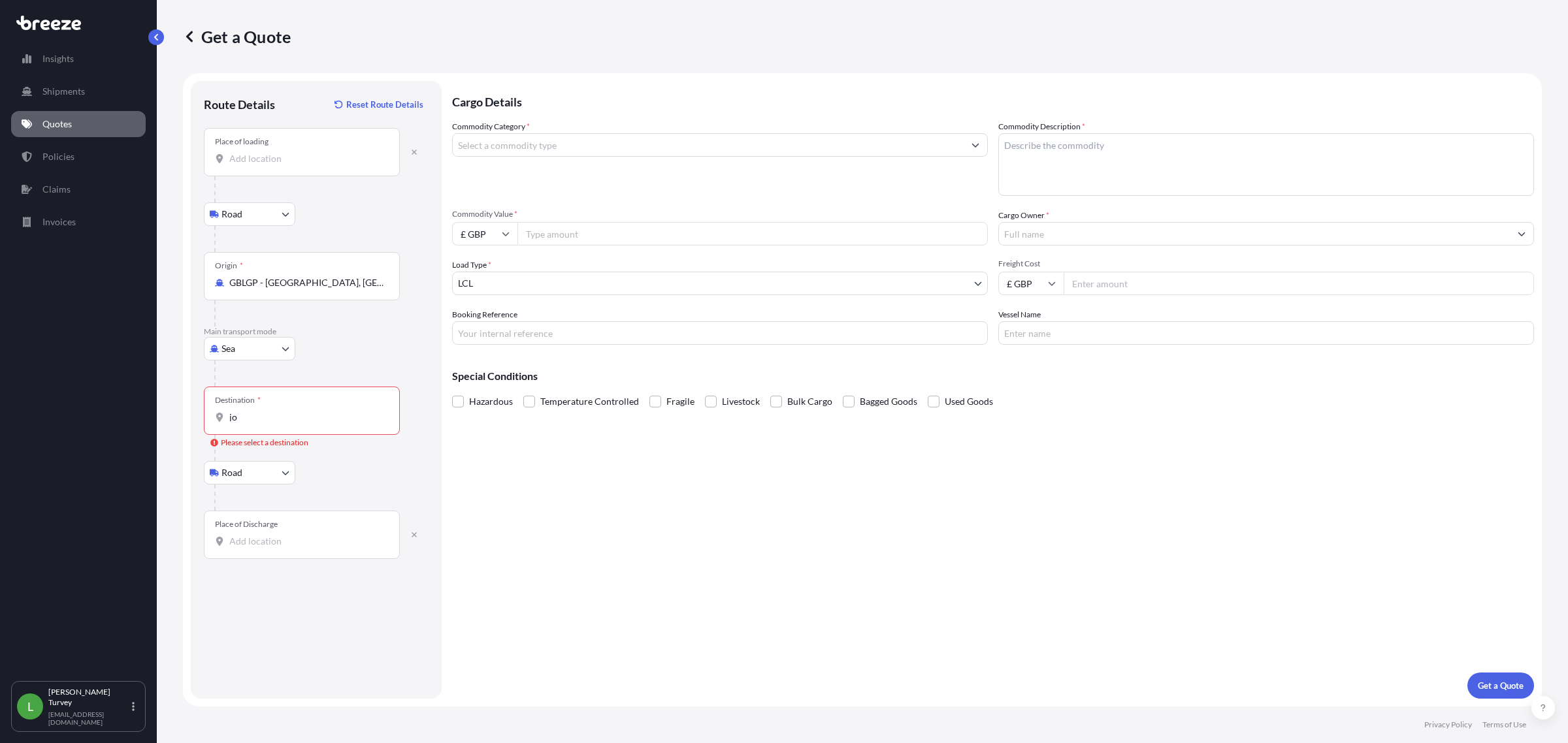
click at [289, 432] on div "Destination * jo" at bounding box center [302, 411] width 196 height 49
click at [289, 424] on input "jo" at bounding box center [306, 417] width 154 height 13
click at [1033, 449] on div "Cargo Details Commodity Category * Commodity Description * Commodity Value * £ …" at bounding box center [993, 390] width 1082 height 618
